Goal: Browse casually

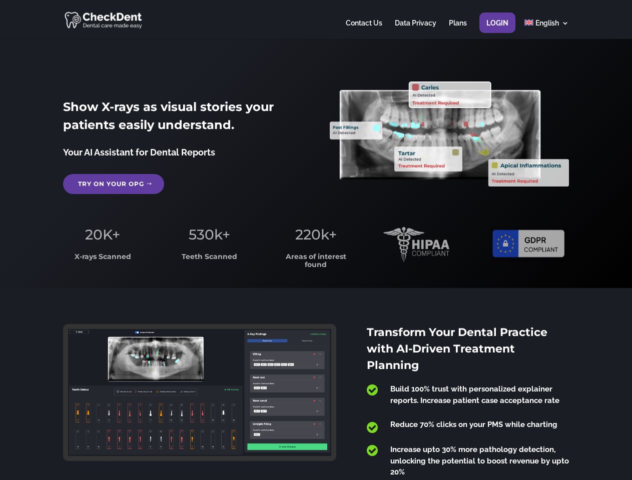
click at [316, 240] on span "220k+" at bounding box center [316, 234] width 42 height 17
click at [316, 20] on div at bounding box center [315, 19] width 505 height 39
click at [316, 240] on span "220k+" at bounding box center [316, 234] width 42 height 17
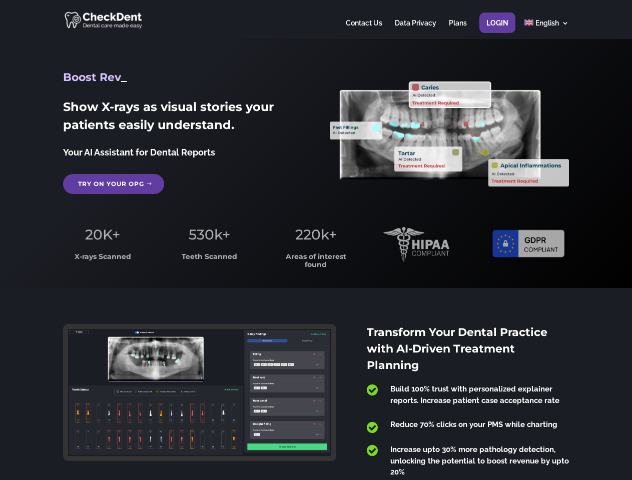
click at [316, 20] on div at bounding box center [315, 19] width 505 height 39
